Goal: Navigation & Orientation: Find specific page/section

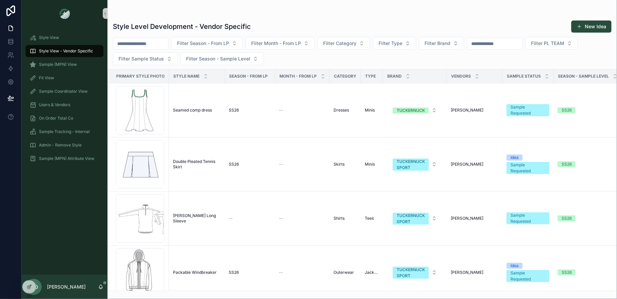
click at [41, 39] on span "Style View" at bounding box center [49, 37] width 20 height 5
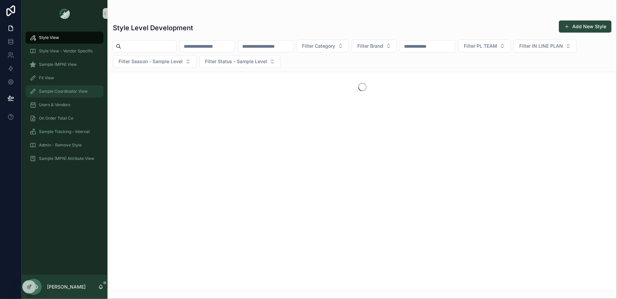
click at [54, 89] on span "Sample Coordinator View" at bounding box center [63, 91] width 49 height 5
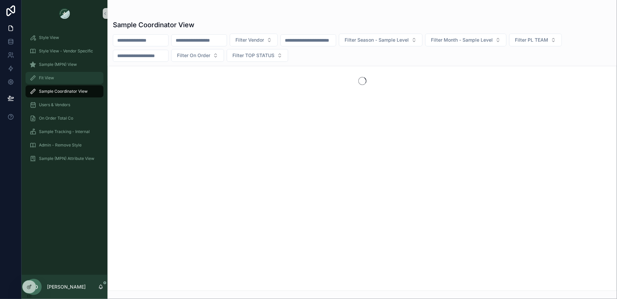
click at [45, 78] on span "Fit View" at bounding box center [46, 77] width 15 height 5
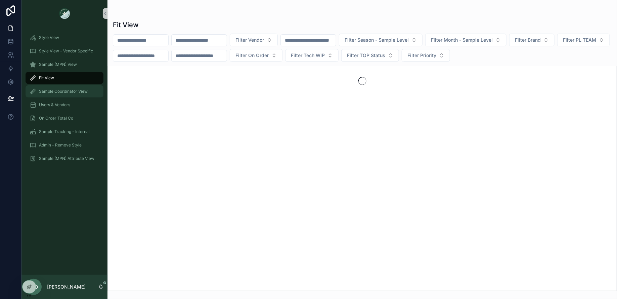
click at [65, 89] on span "Sample Coordinator View" at bounding box center [63, 91] width 49 height 5
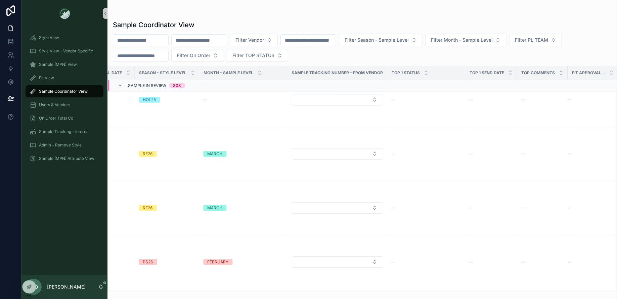
scroll to position [2840, 0]
